Goal: Task Accomplishment & Management: Use online tool/utility

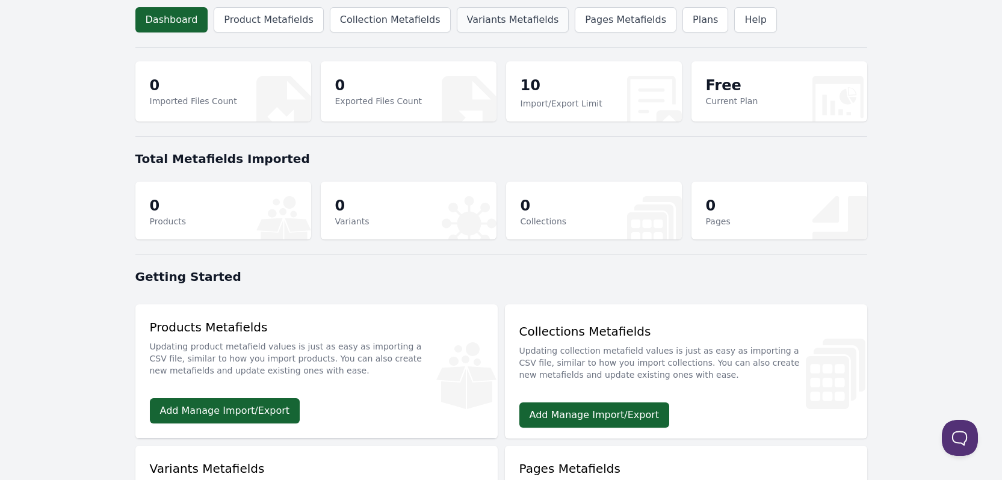
click at [507, 23] on link "Variants Metafields" at bounding box center [513, 19] width 113 height 25
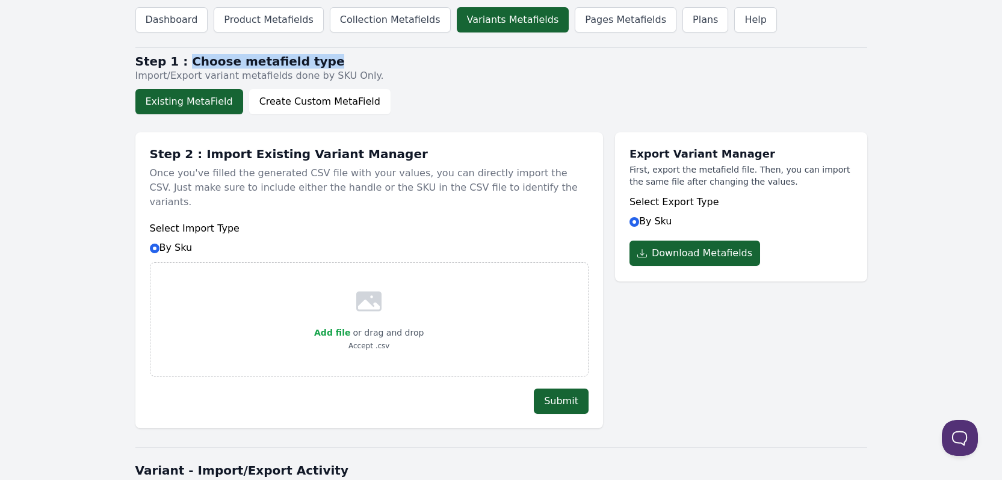
drag, startPoint x: 176, startPoint y: 60, endPoint x: 328, endPoint y: 61, distance: 152.3
click at [328, 61] on h2 "Step 1 : Choose metafield type" at bounding box center [501, 61] width 732 height 14
click at [190, 104] on button "Existing MetaField" at bounding box center [189, 101] width 108 height 25
click at [176, 101] on button "Existing MetaField" at bounding box center [189, 101] width 108 height 25
drag, startPoint x: 101, startPoint y: 226, endPoint x: 105, endPoint y: 202, distance: 24.6
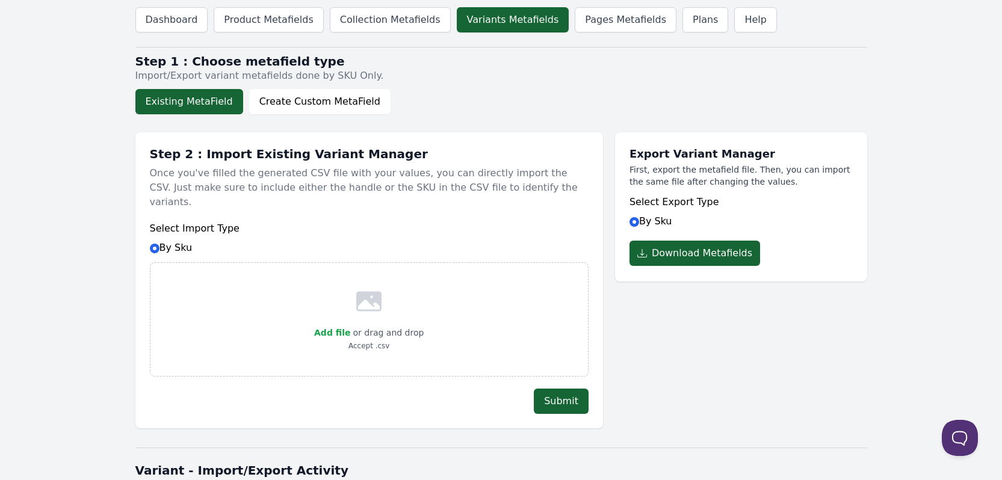
click at [102, 226] on body "Dashboard Product Metafields Collection Metafields Variants Metafields Pages Me…" at bounding box center [501, 348] width 1002 height 697
click at [283, 104] on button "Create Custom MetaField" at bounding box center [319, 101] width 141 height 25
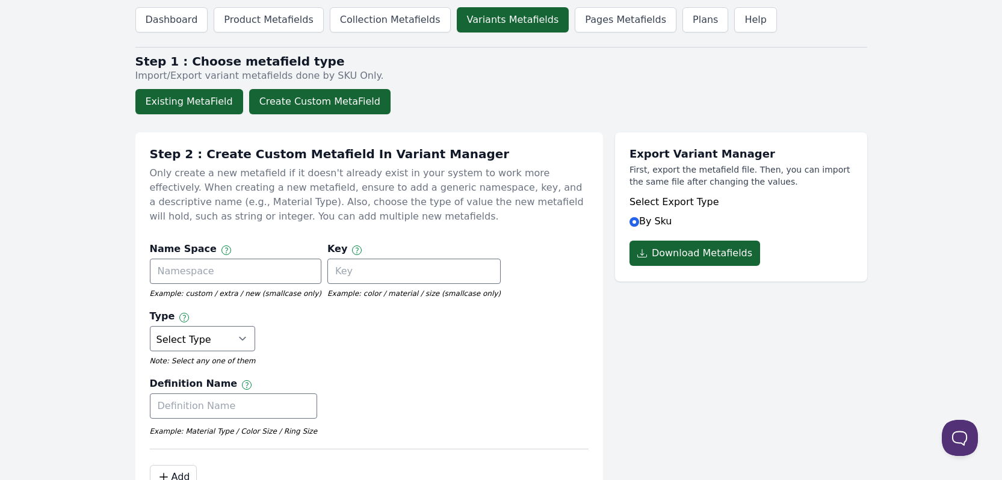
click at [196, 105] on button "Existing MetaField" at bounding box center [189, 101] width 108 height 25
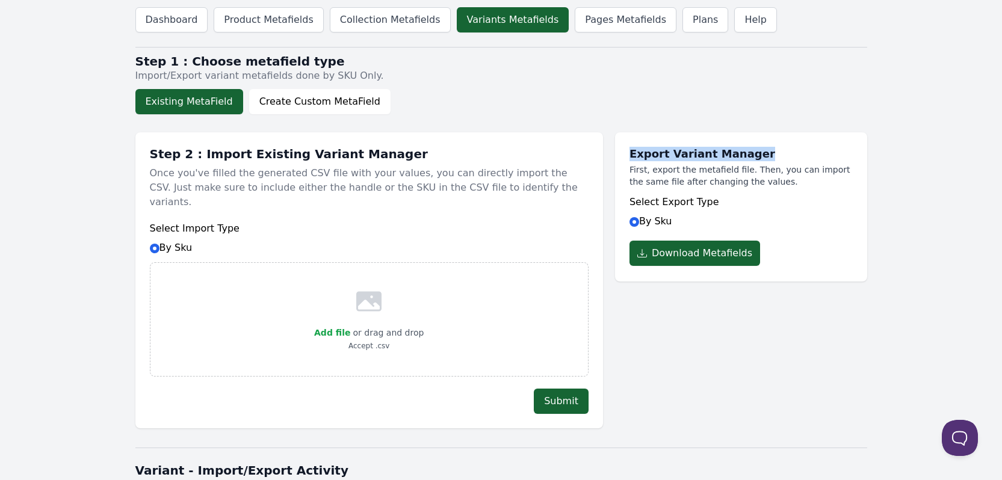
drag, startPoint x: 626, startPoint y: 154, endPoint x: 775, endPoint y: 150, distance: 149.3
click at [775, 150] on div "Export Variant Manager First, export the metafield file. Then, you can import t…" at bounding box center [741, 206] width 252 height 149
click at [706, 250] on button "Download Metafields" at bounding box center [695, 253] width 131 height 25
